Goal: Use online tool/utility: Utilize a website feature to perform a specific function

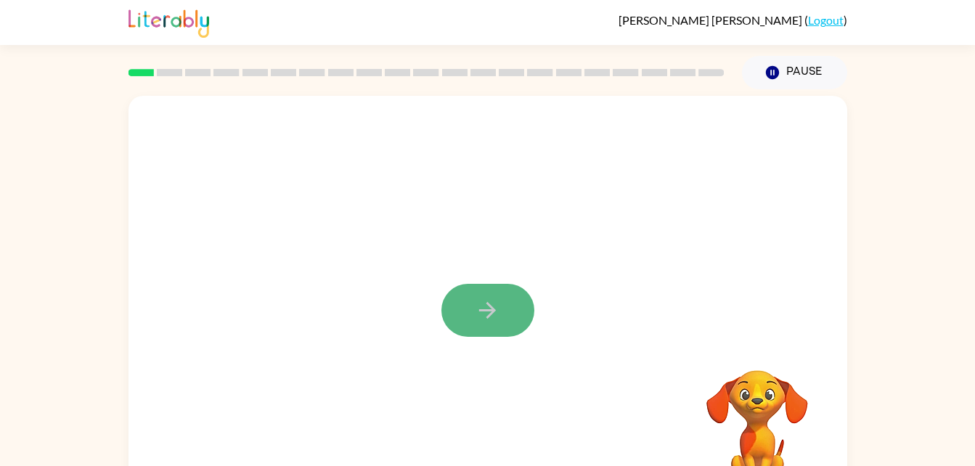
click at [475, 298] on icon "button" at bounding box center [487, 310] width 25 height 25
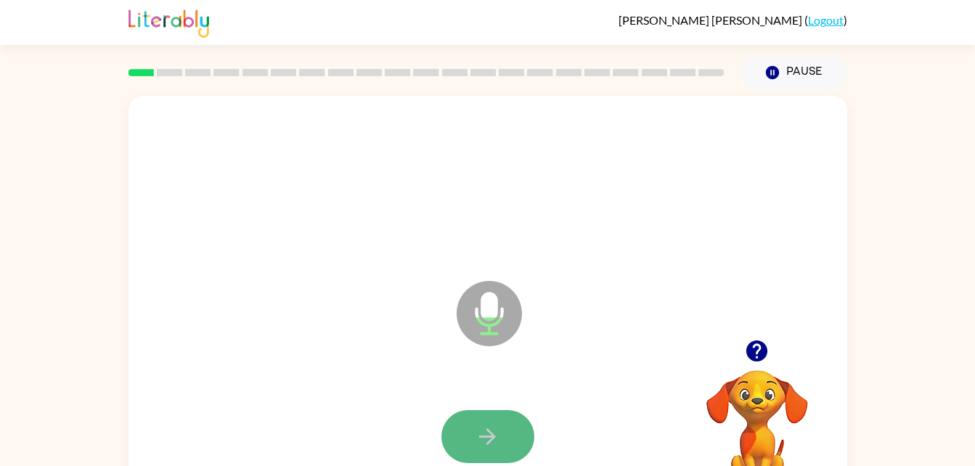
click at [509, 441] on button "button" at bounding box center [487, 436] width 93 height 53
click at [500, 446] on icon "button" at bounding box center [487, 436] width 25 height 25
click at [516, 421] on button "button" at bounding box center [487, 436] width 93 height 53
click at [478, 436] on icon "button" at bounding box center [487, 436] width 25 height 25
click at [452, 446] on button "button" at bounding box center [487, 436] width 93 height 53
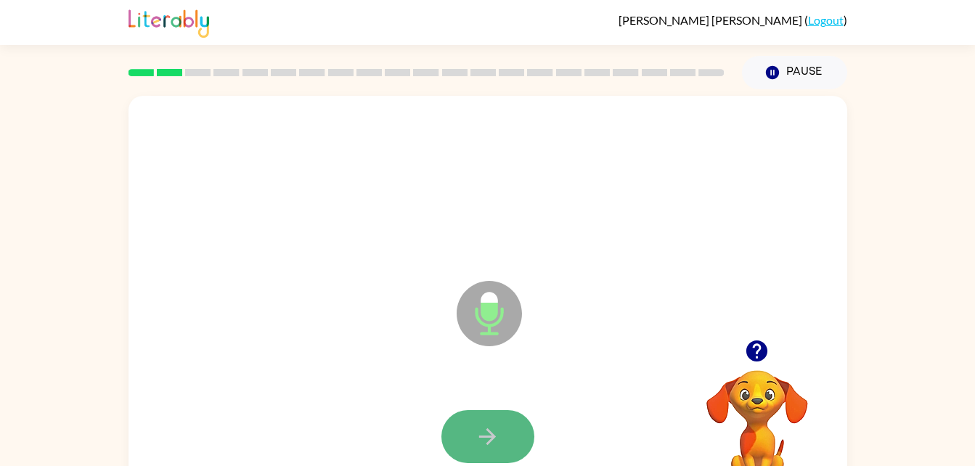
click at [531, 425] on button "button" at bounding box center [487, 436] width 93 height 53
click at [509, 412] on button "button" at bounding box center [487, 436] width 93 height 53
click at [488, 418] on button "button" at bounding box center [487, 436] width 93 height 53
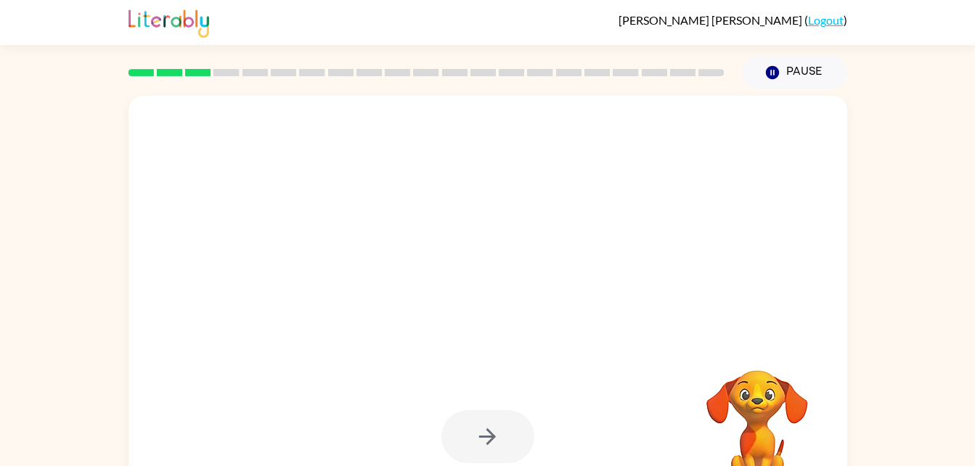
click at [640, 378] on div at bounding box center [488, 437] width 690 height 119
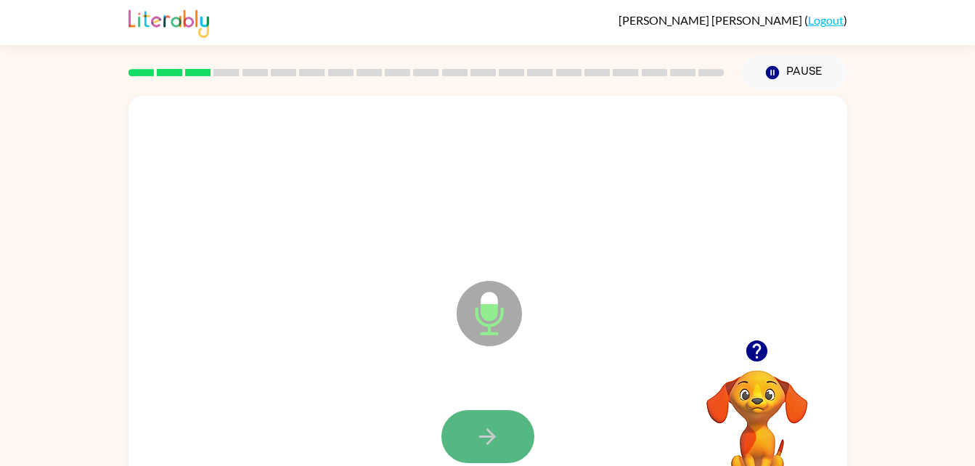
click at [483, 422] on button "button" at bounding box center [487, 436] width 93 height 53
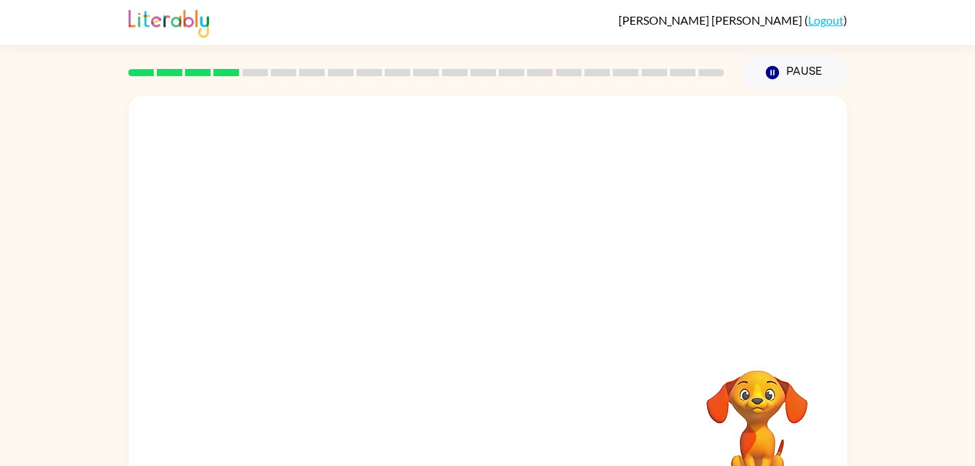
click at [607, 386] on div at bounding box center [488, 437] width 690 height 119
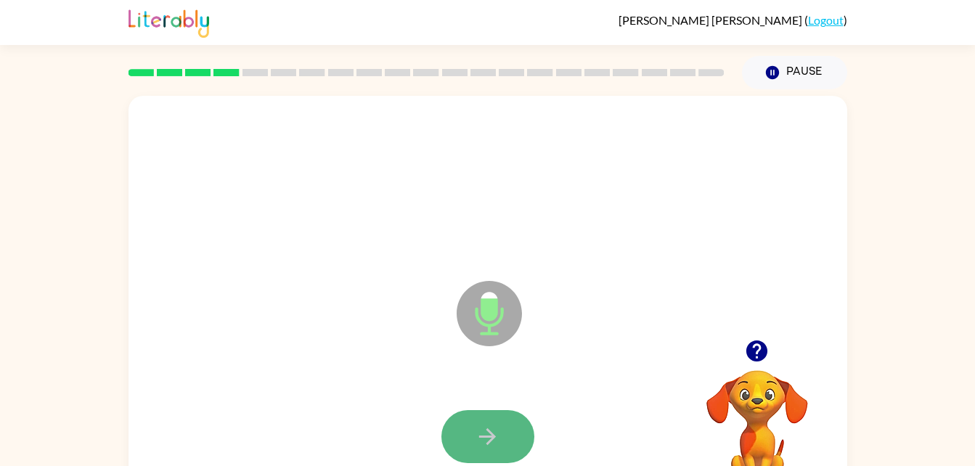
click at [468, 447] on button "button" at bounding box center [487, 436] width 93 height 53
click at [468, 446] on button "button" at bounding box center [487, 436] width 93 height 53
click at [491, 444] on icon "button" at bounding box center [487, 436] width 25 height 25
click at [508, 427] on button "button" at bounding box center [487, 436] width 93 height 53
click at [465, 436] on button "button" at bounding box center [487, 436] width 93 height 53
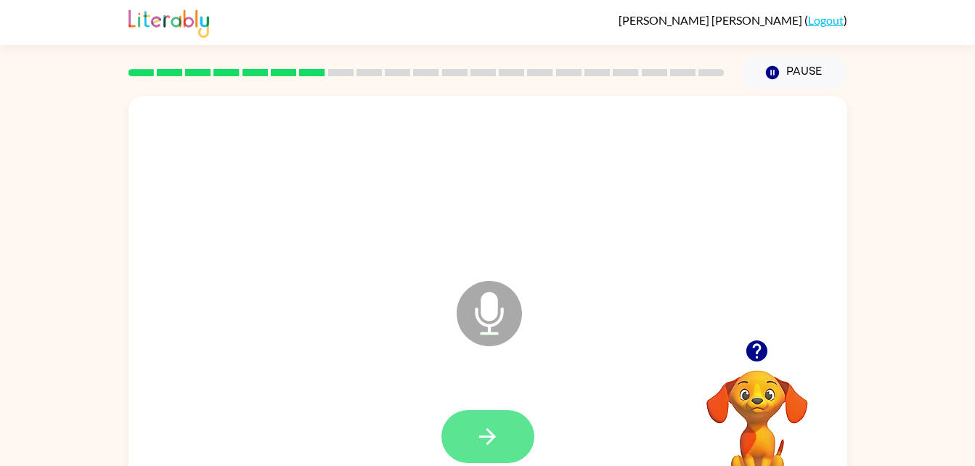
click at [503, 423] on button "button" at bounding box center [487, 436] width 93 height 53
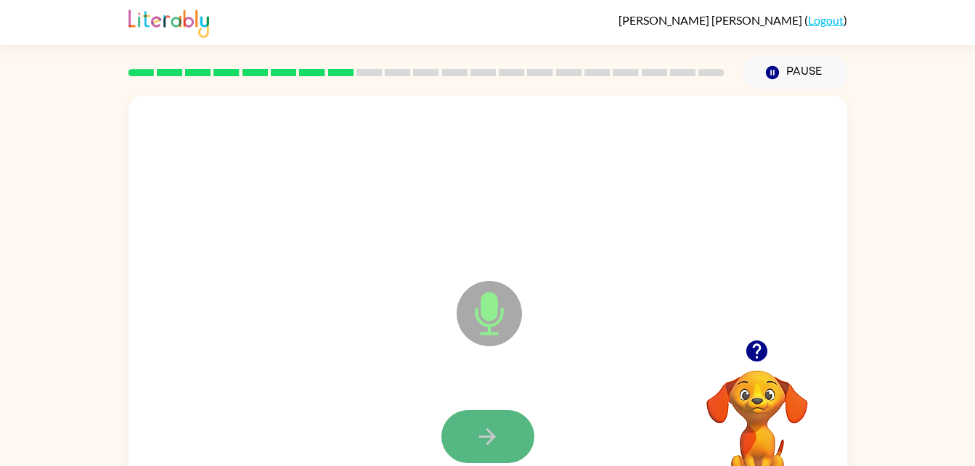
click at [516, 441] on button "button" at bounding box center [487, 436] width 93 height 53
click at [517, 429] on button "button" at bounding box center [487, 436] width 93 height 53
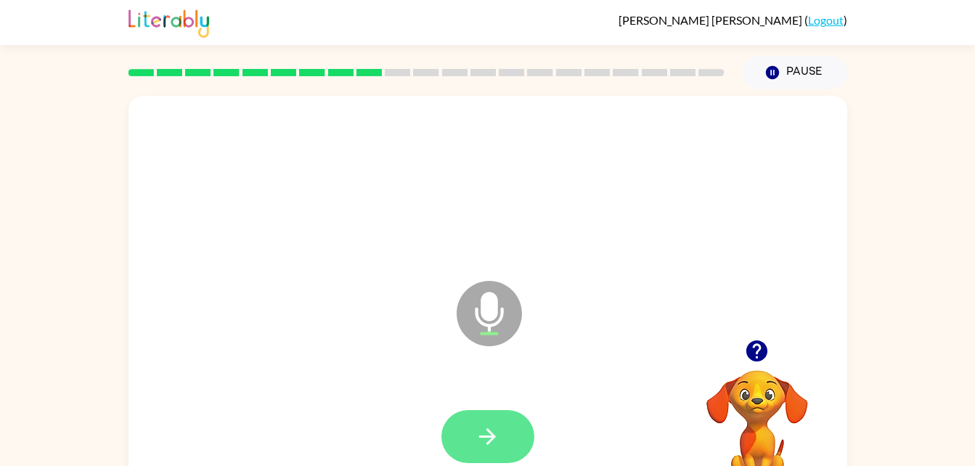
click at [520, 428] on button "button" at bounding box center [487, 436] width 93 height 53
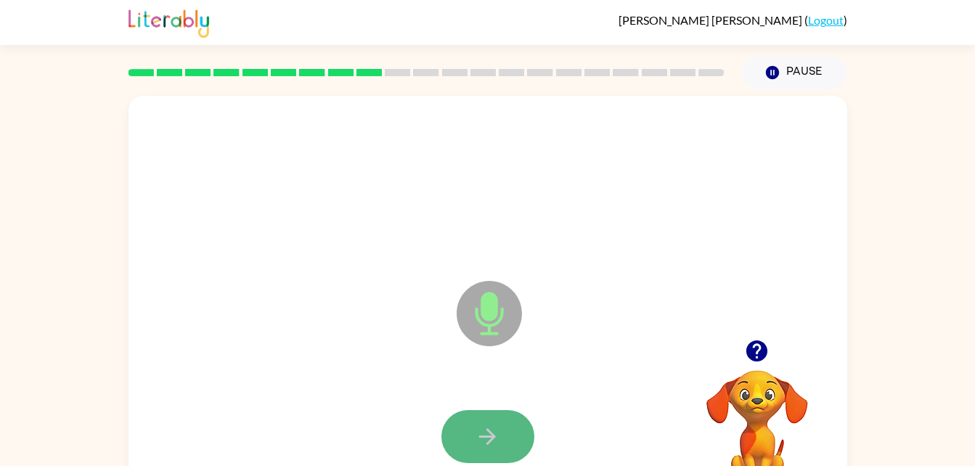
click at [518, 429] on button "button" at bounding box center [487, 436] width 93 height 53
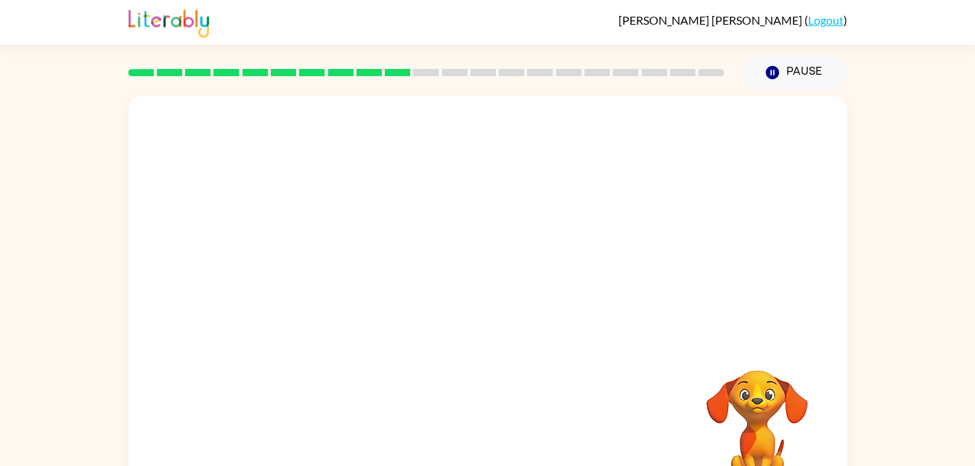
click at [534, 428] on div at bounding box center [488, 437] width 690 height 119
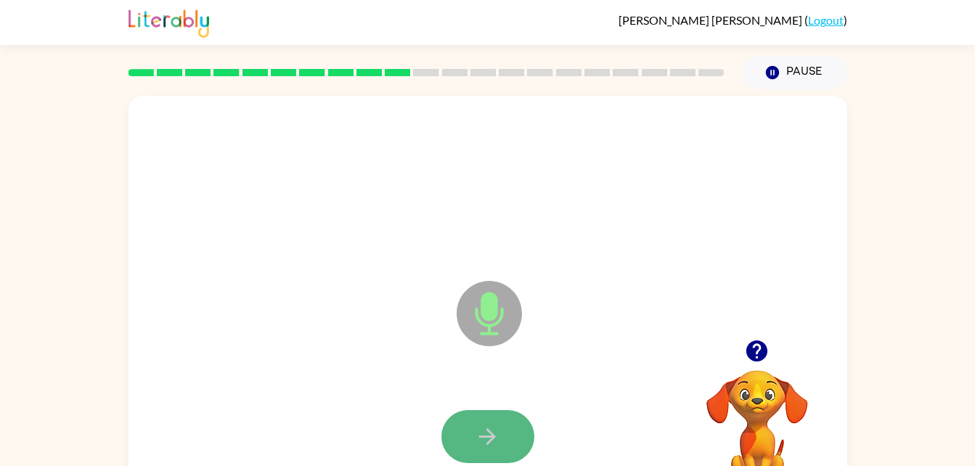
click at [514, 429] on button "button" at bounding box center [487, 436] width 93 height 53
click at [526, 444] on button "button" at bounding box center [487, 436] width 93 height 53
click at [512, 448] on button "button" at bounding box center [487, 436] width 93 height 53
click at [517, 442] on button "button" at bounding box center [487, 436] width 93 height 53
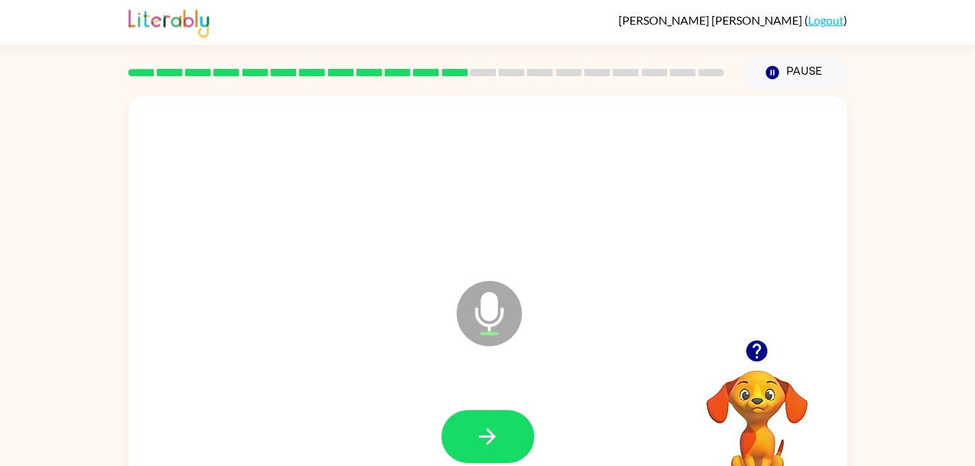
click at [517, 442] on button "button" at bounding box center [487, 436] width 93 height 53
drag, startPoint x: 517, startPoint y: 442, endPoint x: 503, endPoint y: 439, distance: 14.3
click at [503, 439] on button "button" at bounding box center [487, 436] width 93 height 53
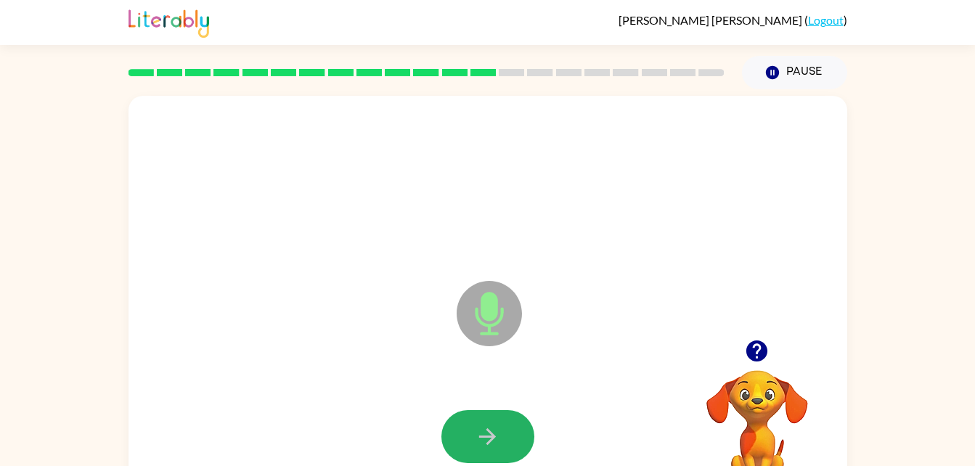
click at [503, 439] on button "button" at bounding box center [487, 436] width 93 height 53
click at [483, 430] on icon "button" at bounding box center [487, 436] width 25 height 25
click at [511, 428] on button "button" at bounding box center [487, 436] width 93 height 53
click at [518, 425] on button "button" at bounding box center [487, 436] width 93 height 53
click at [500, 430] on icon "button" at bounding box center [487, 436] width 25 height 25
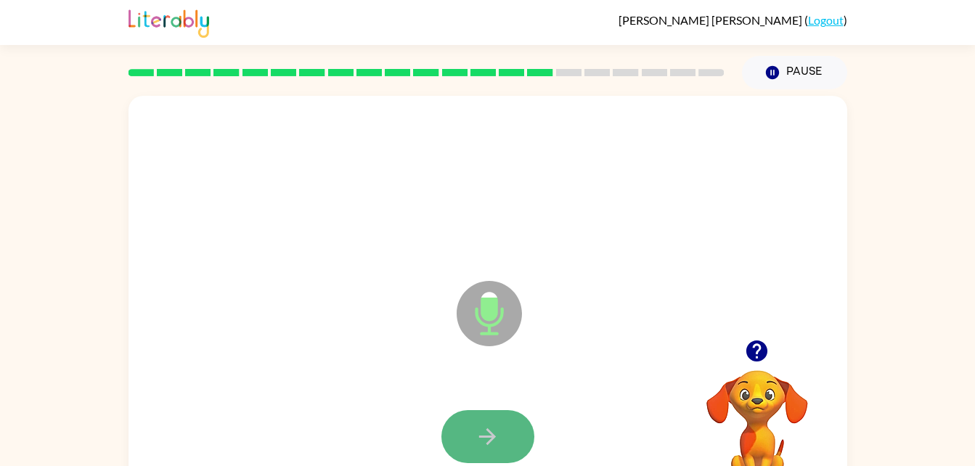
click at [486, 426] on icon "button" at bounding box center [487, 436] width 25 height 25
click at [486, 437] on icon "button" at bounding box center [487, 436] width 17 height 17
click at [486, 431] on icon "button" at bounding box center [487, 436] width 25 height 25
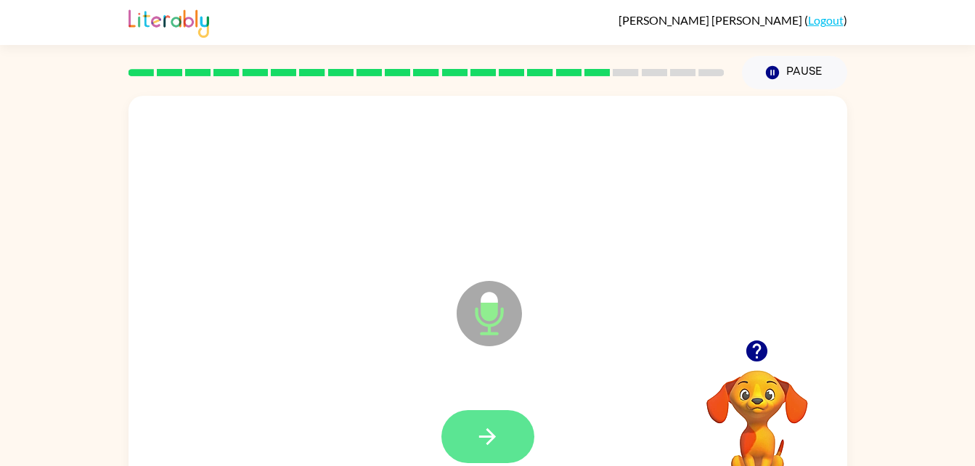
click at [479, 443] on icon "button" at bounding box center [487, 436] width 25 height 25
click at [518, 439] on button "button" at bounding box center [487, 436] width 93 height 53
click at [516, 433] on button "button" at bounding box center [487, 436] width 93 height 53
click at [486, 433] on icon "button" at bounding box center [487, 436] width 25 height 25
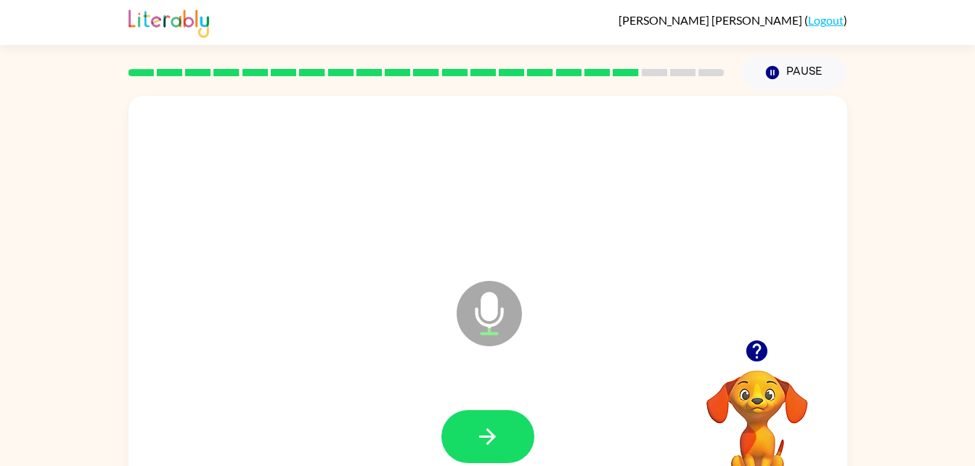
click at [740, 351] on button "button" at bounding box center [756, 351] width 37 height 37
click at [492, 431] on icon "button" at bounding box center [487, 436] width 25 height 25
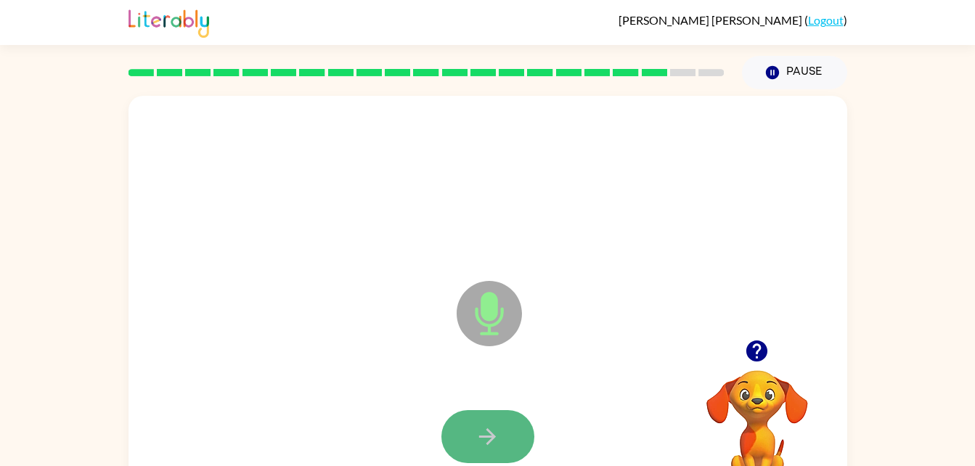
click at [518, 428] on button "button" at bounding box center [487, 436] width 93 height 53
click at [500, 442] on button "button" at bounding box center [487, 436] width 93 height 53
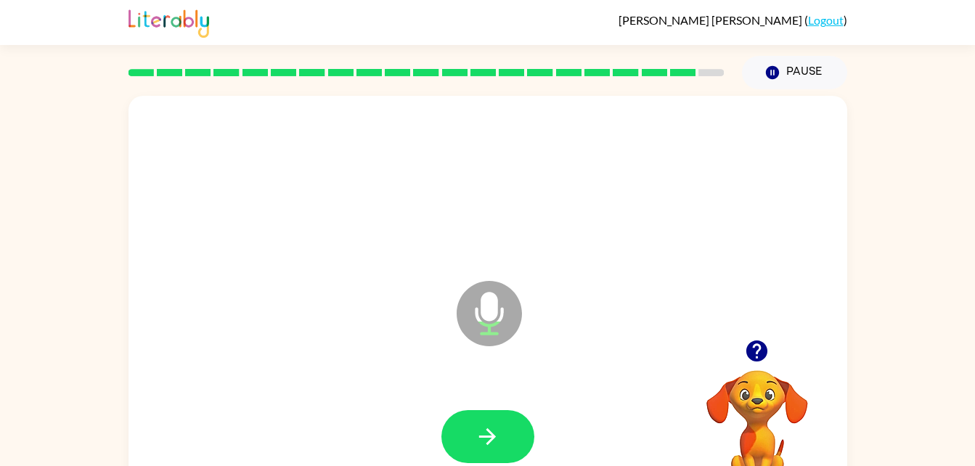
click at [500, 442] on button "button" at bounding box center [487, 436] width 93 height 53
